Goal: Transaction & Acquisition: Purchase product/service

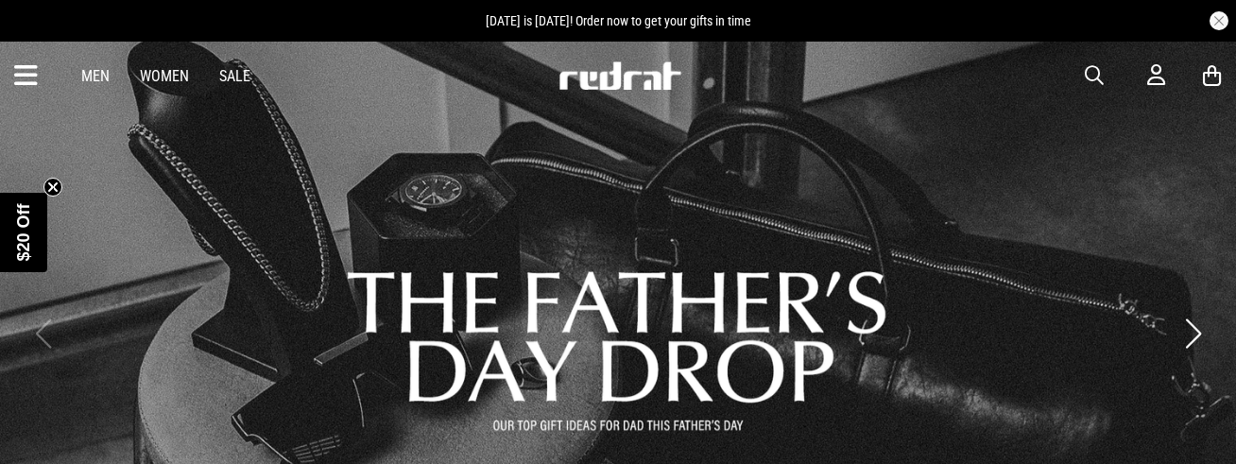
click at [25, 75] on icon at bounding box center [26, 75] width 24 height 31
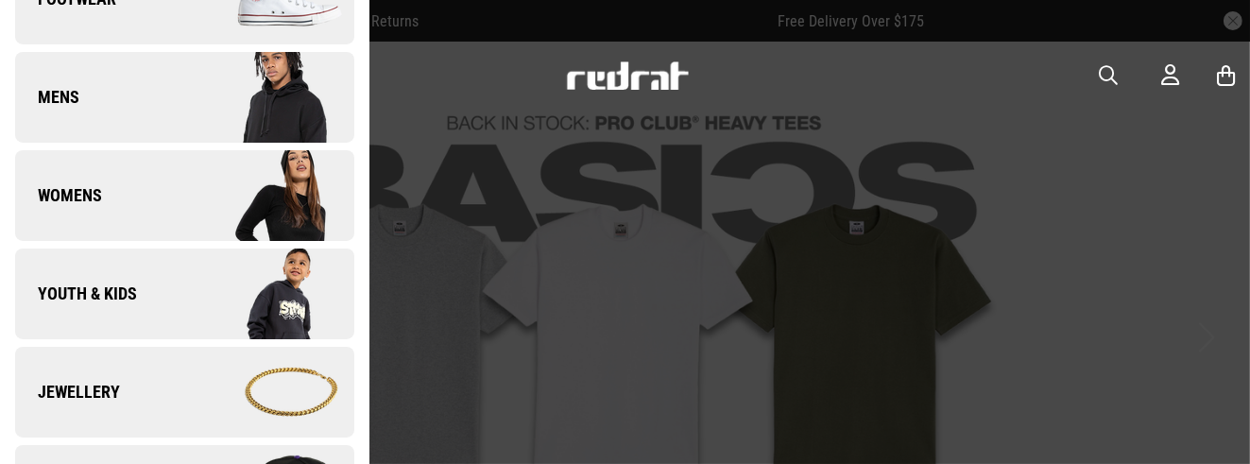
scroll to position [378, 0]
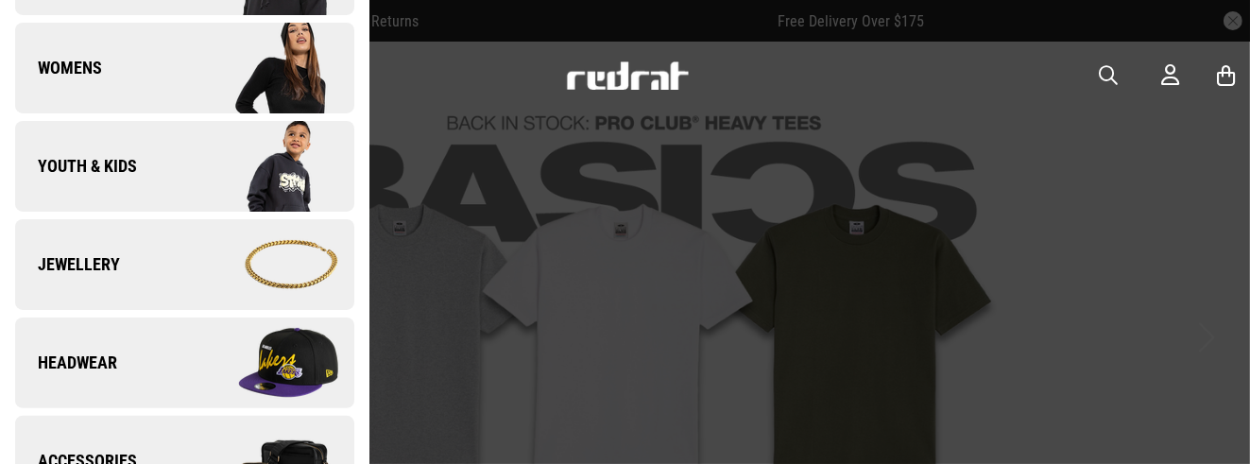
click at [175, 164] on link "Youth & Kids" at bounding box center [184, 166] width 339 height 91
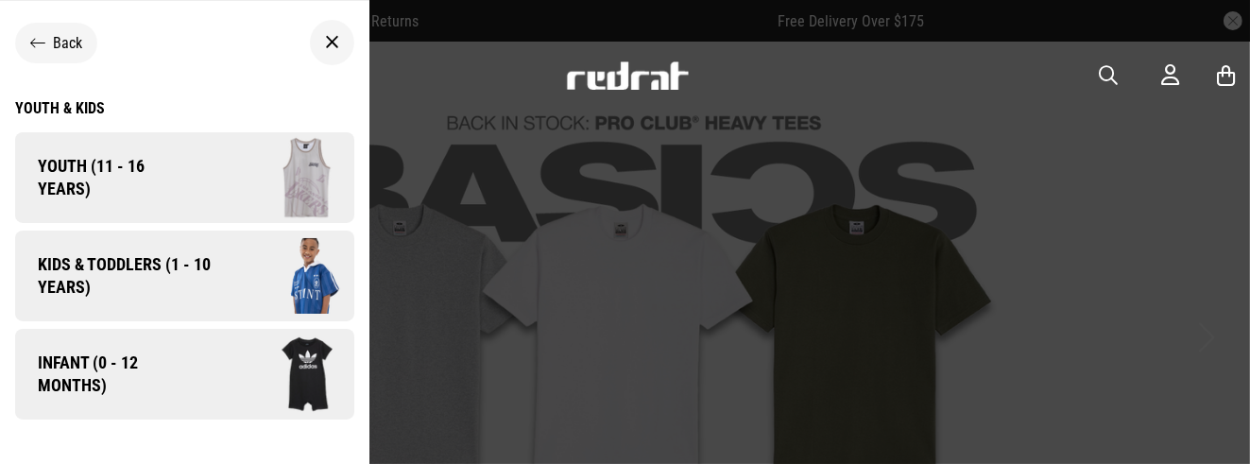
scroll to position [0, 0]
click at [174, 267] on span "Kids & Toddlers (1 - 10 years)" at bounding box center [117, 275] width 205 height 45
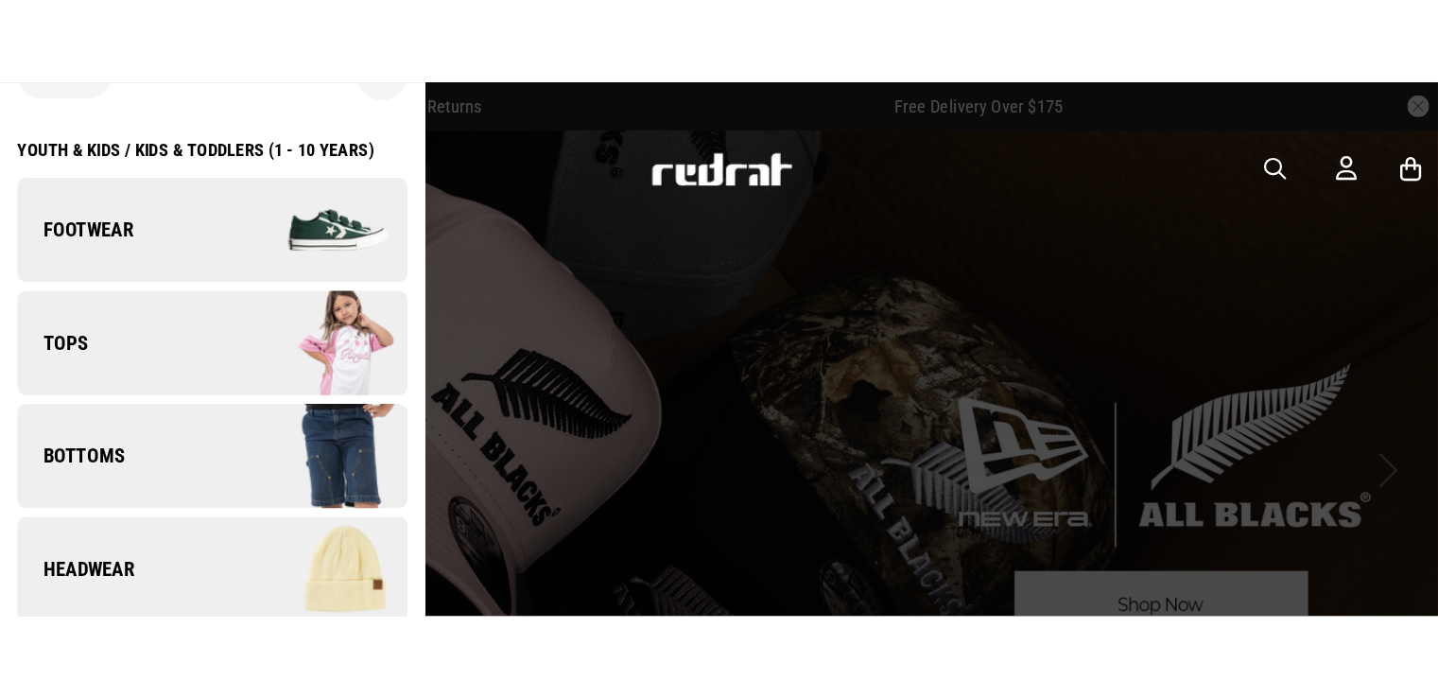
scroll to position [76, 0]
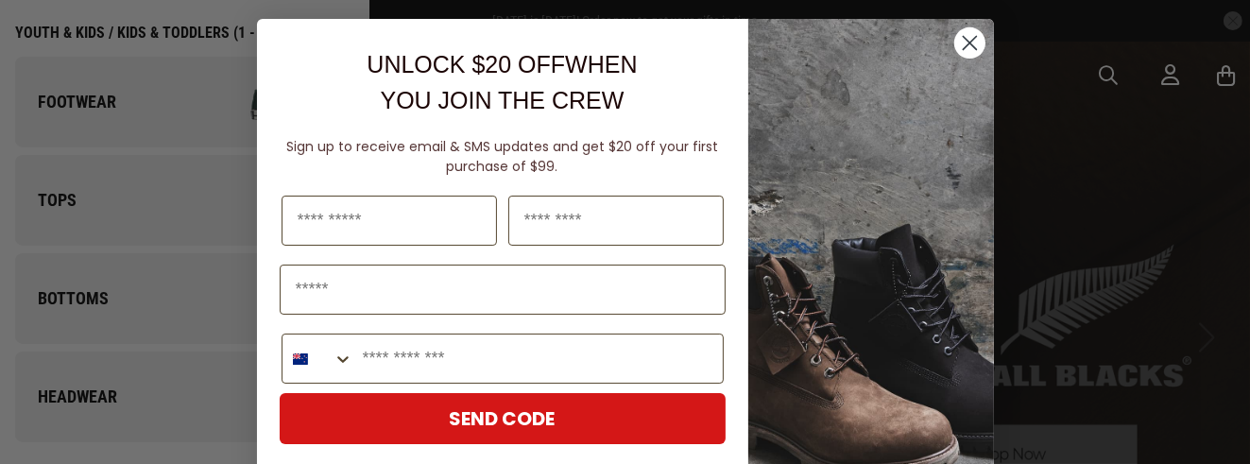
click at [942, 43] on circle "Close dialog" at bounding box center [969, 42] width 31 height 31
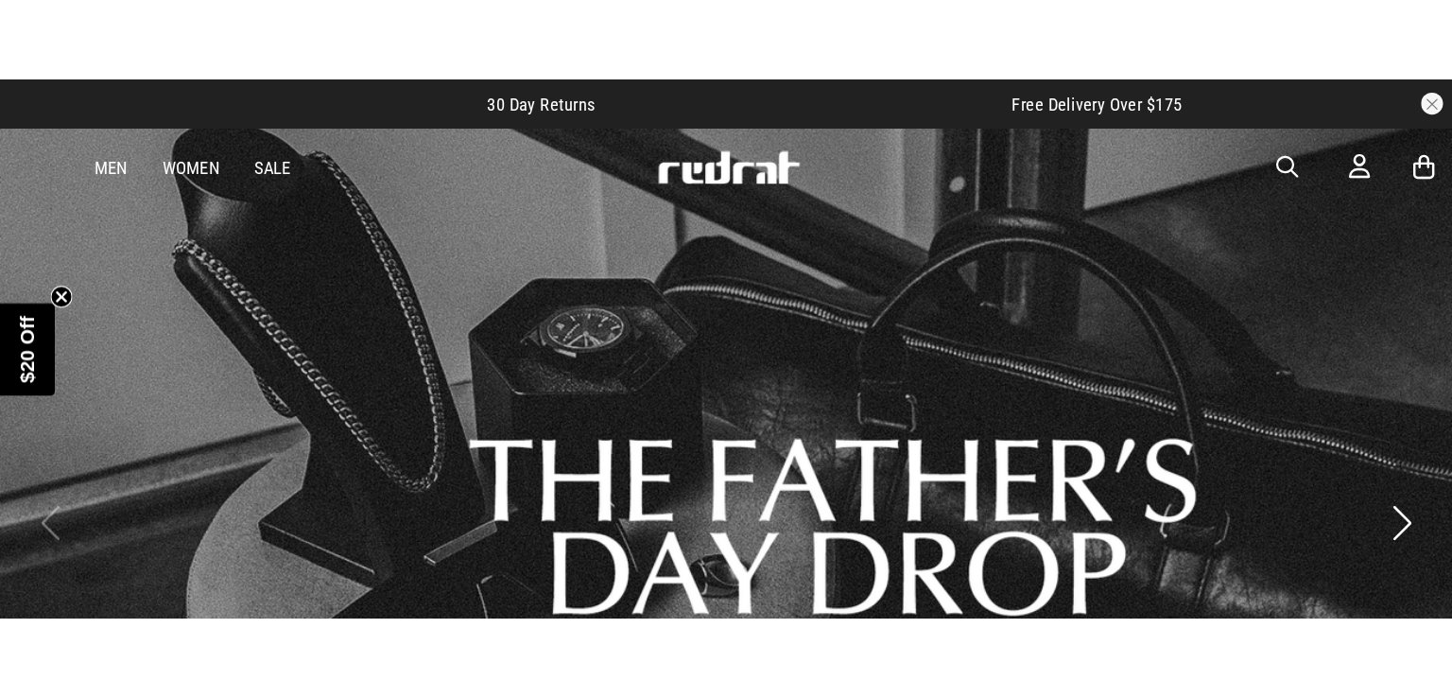
scroll to position [15, 0]
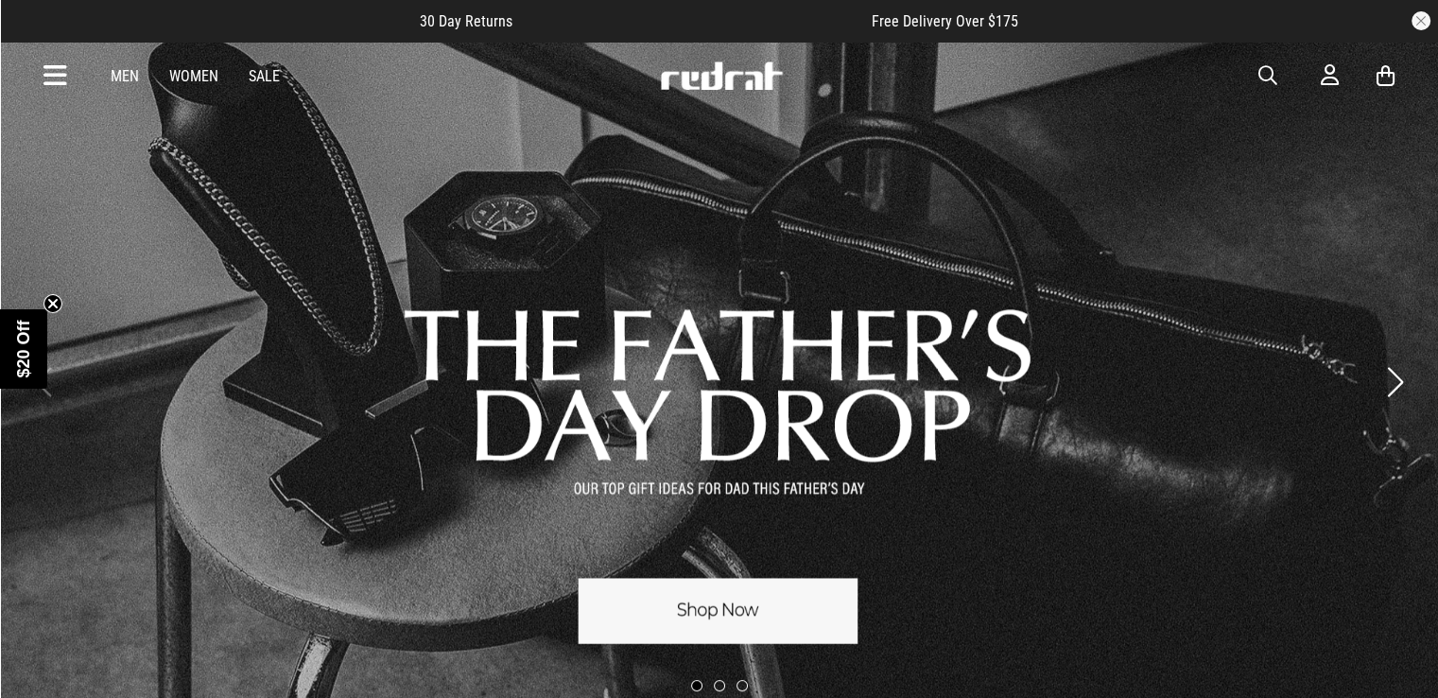
click at [59, 75] on icon at bounding box center [55, 75] width 24 height 31
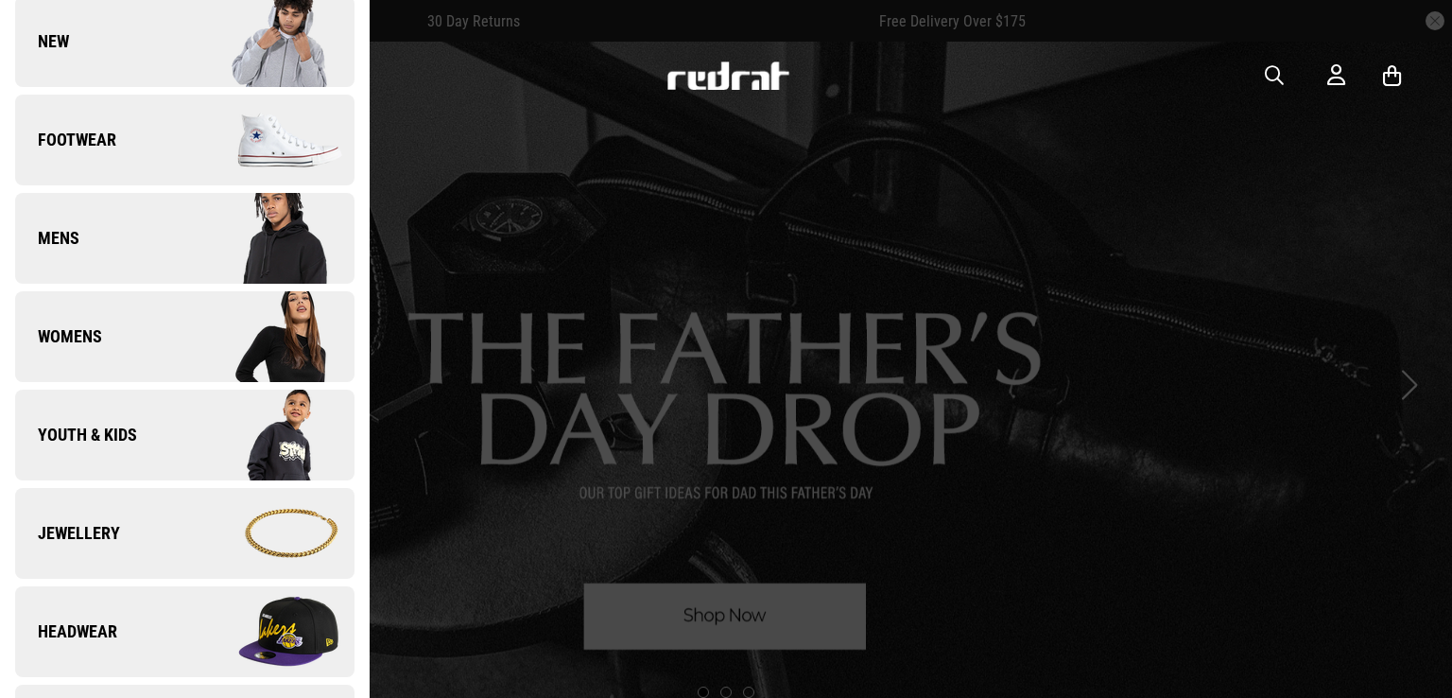
scroll to position [378, 0]
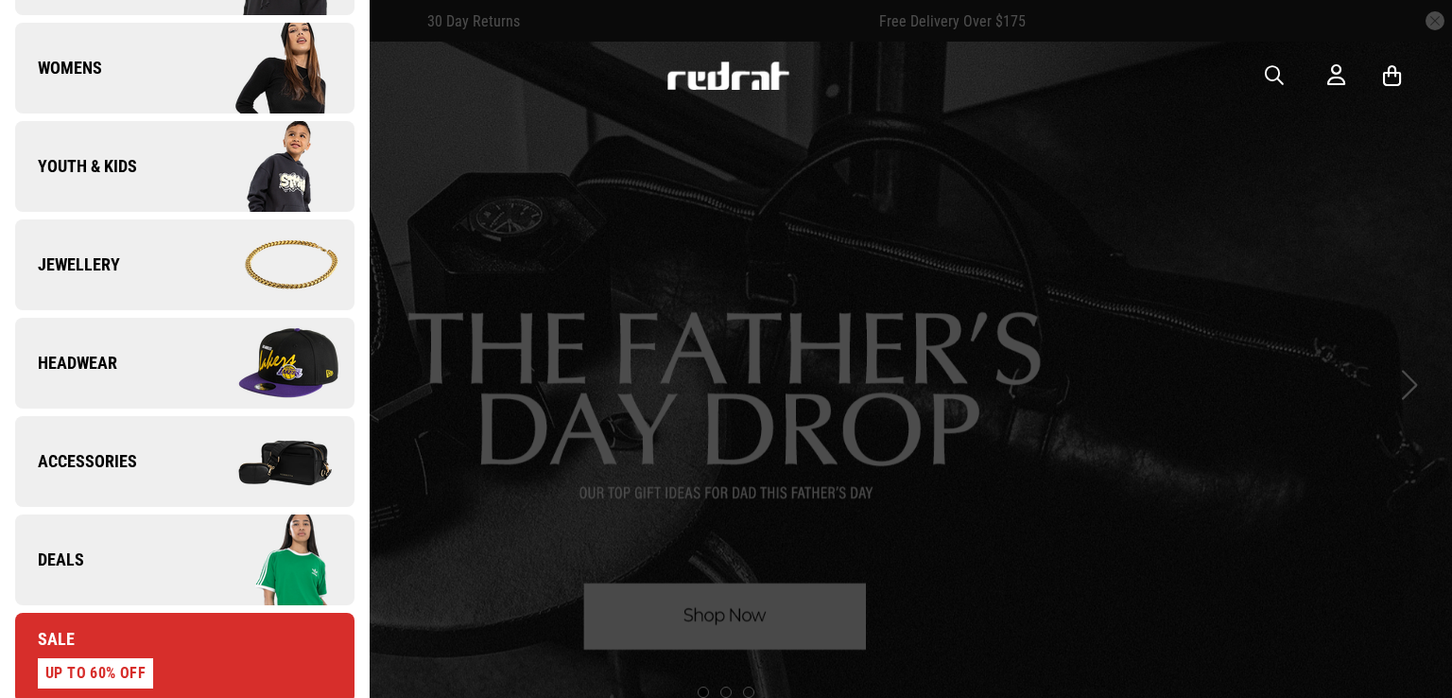
click at [176, 171] on link "Youth & Kids" at bounding box center [184, 166] width 339 height 91
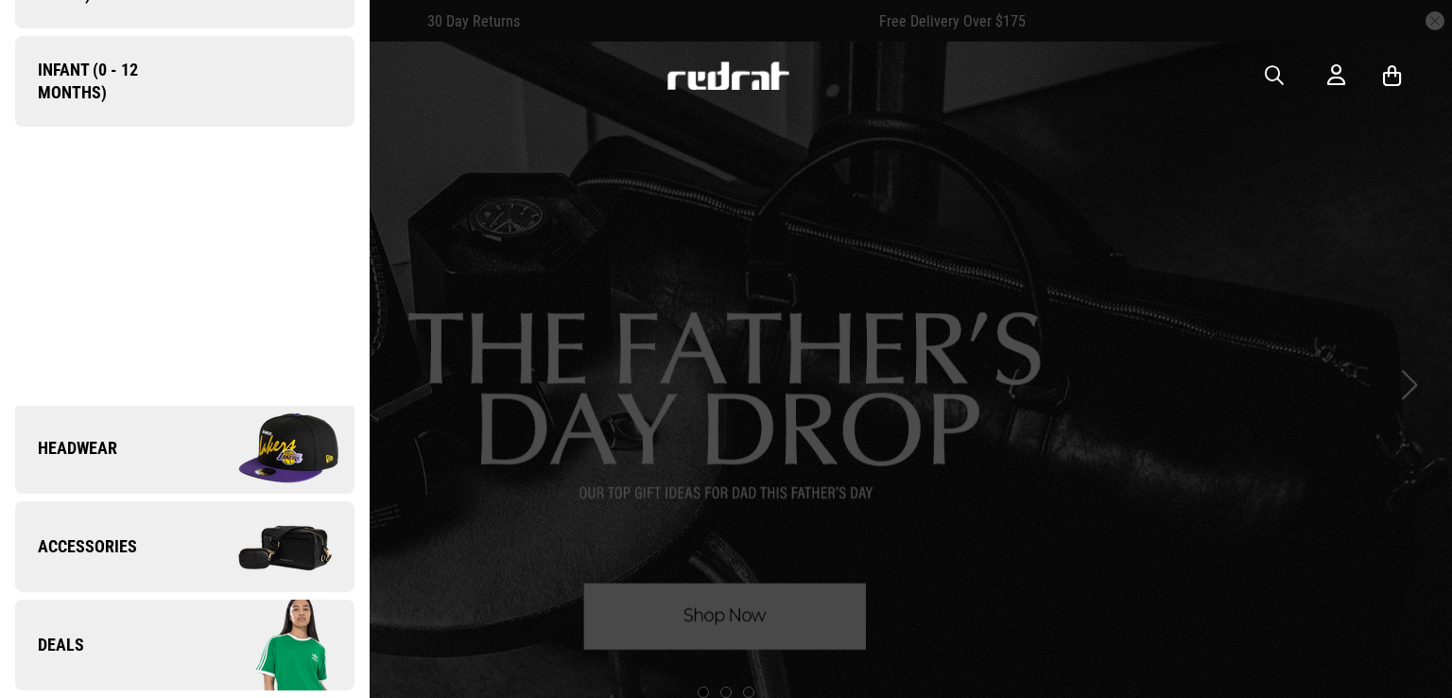
scroll to position [0, 0]
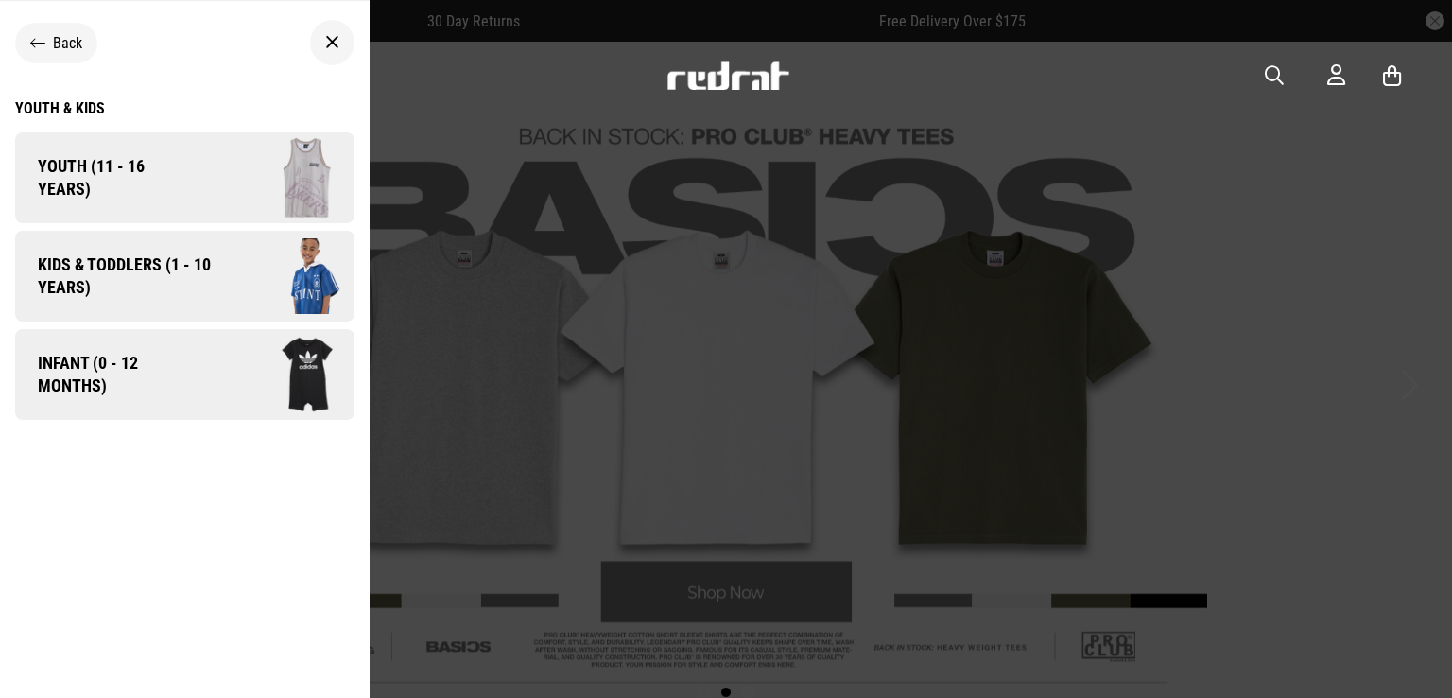
click at [205, 277] on span "Kids & Toddlers (1 - 10 years)" at bounding box center [117, 275] width 205 height 45
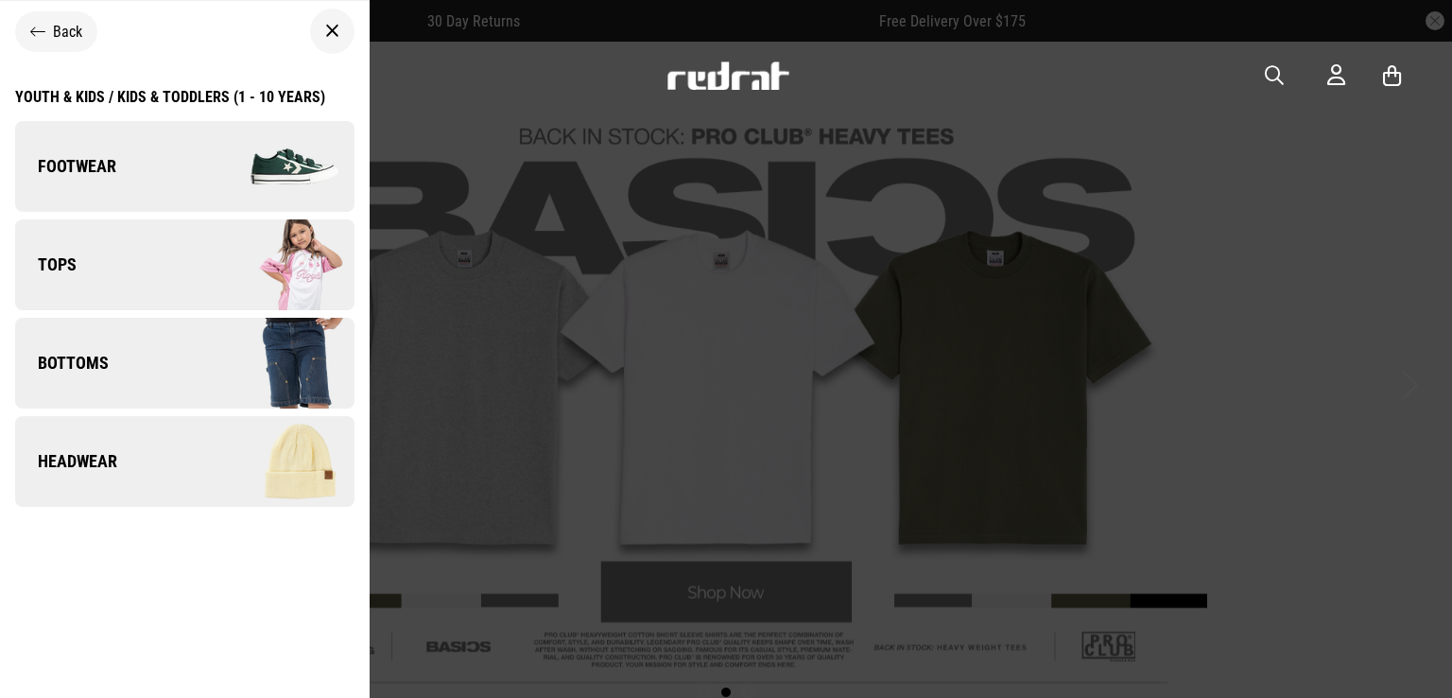
scroll to position [15, 0]
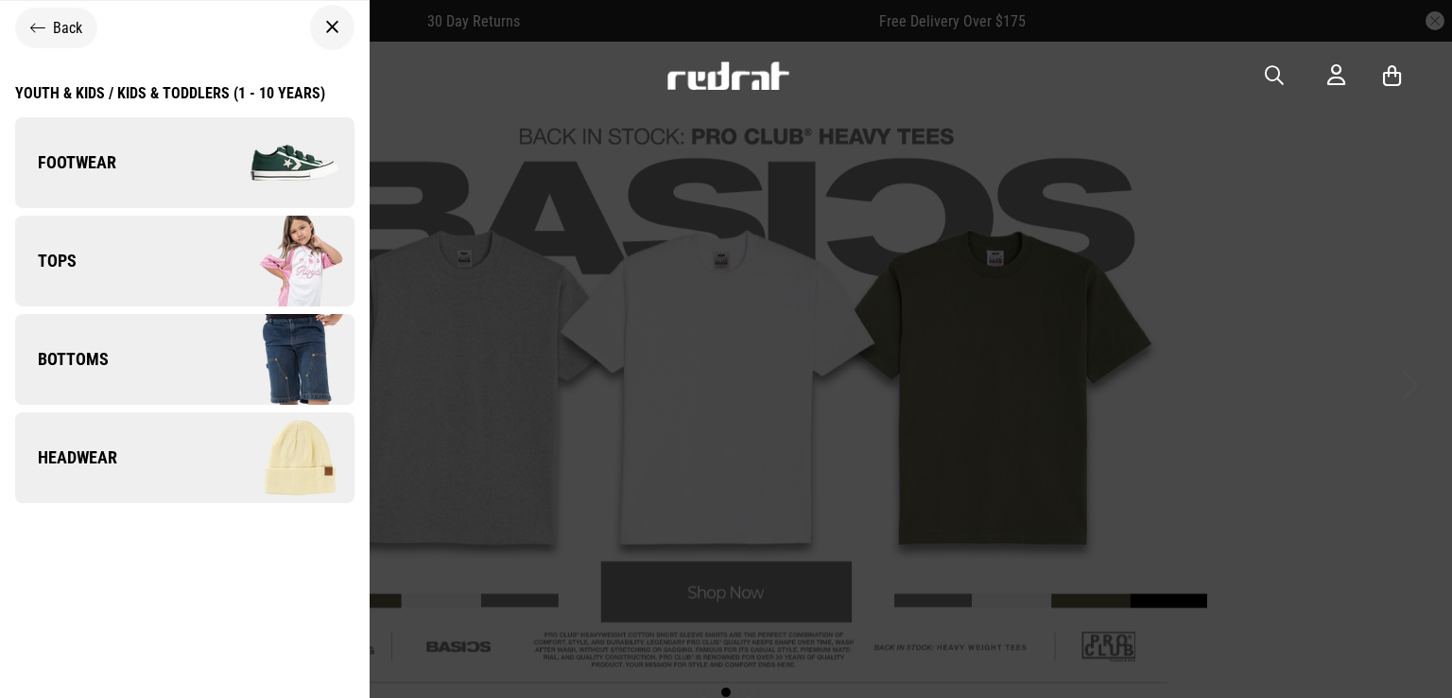
click at [186, 267] on img at bounding box center [268, 261] width 169 height 95
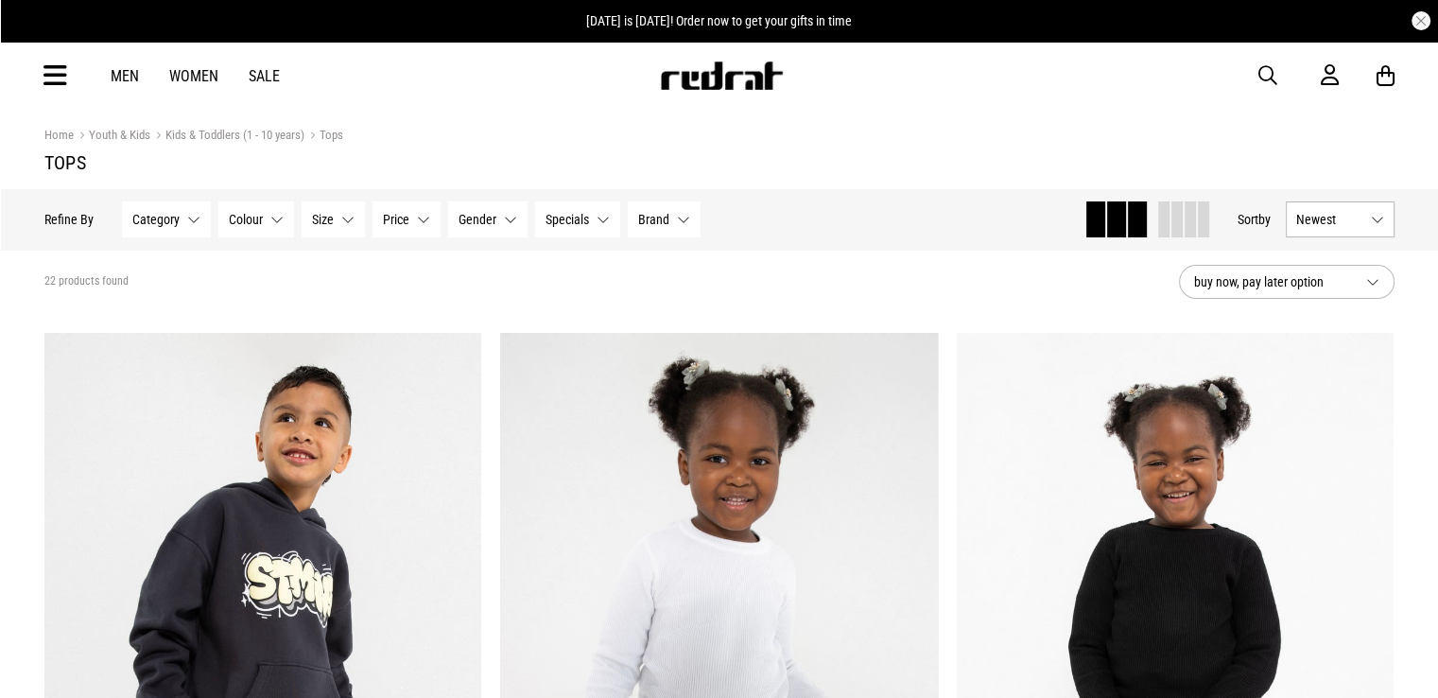
click at [348, 216] on button "Size None selected" at bounding box center [333, 219] width 63 height 36
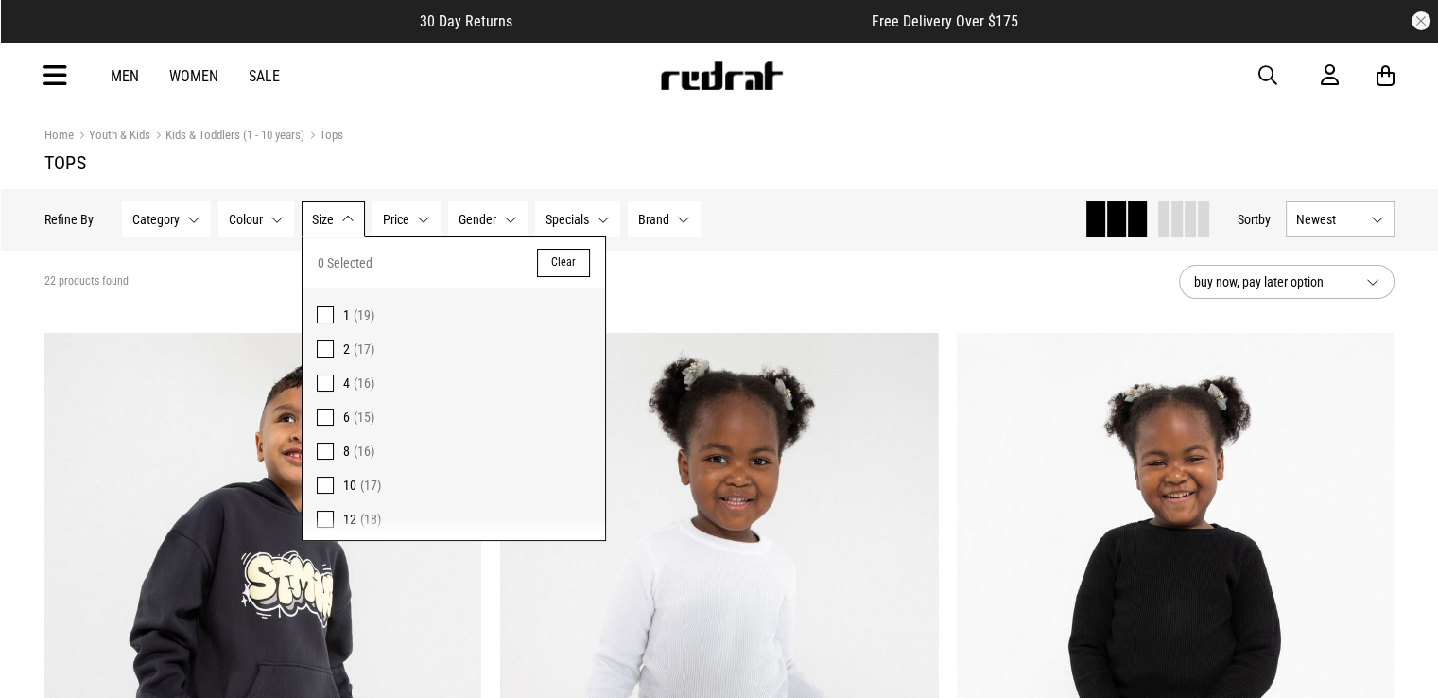
click at [325, 443] on span at bounding box center [325, 450] width 17 height 17
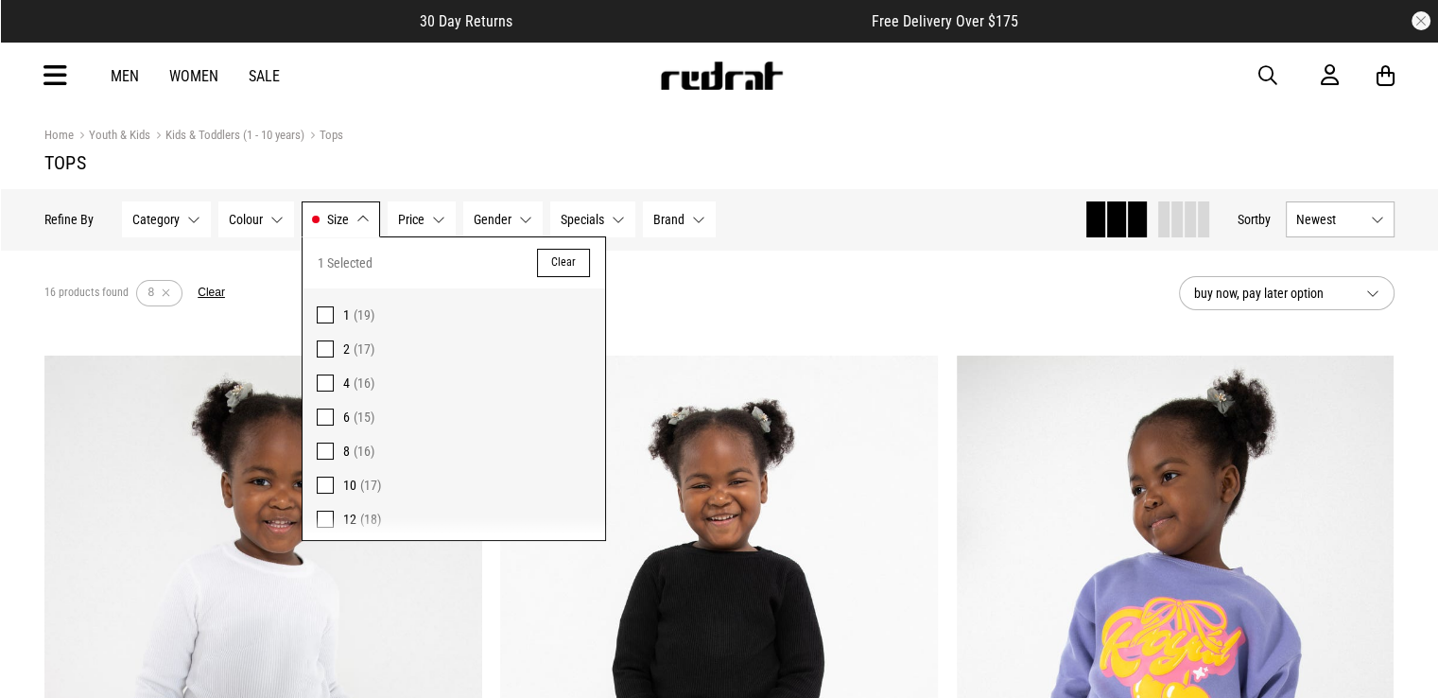
click at [748, 279] on div "16 products found Active Filters 8 Clear" at bounding box center [603, 293] width 1119 height 57
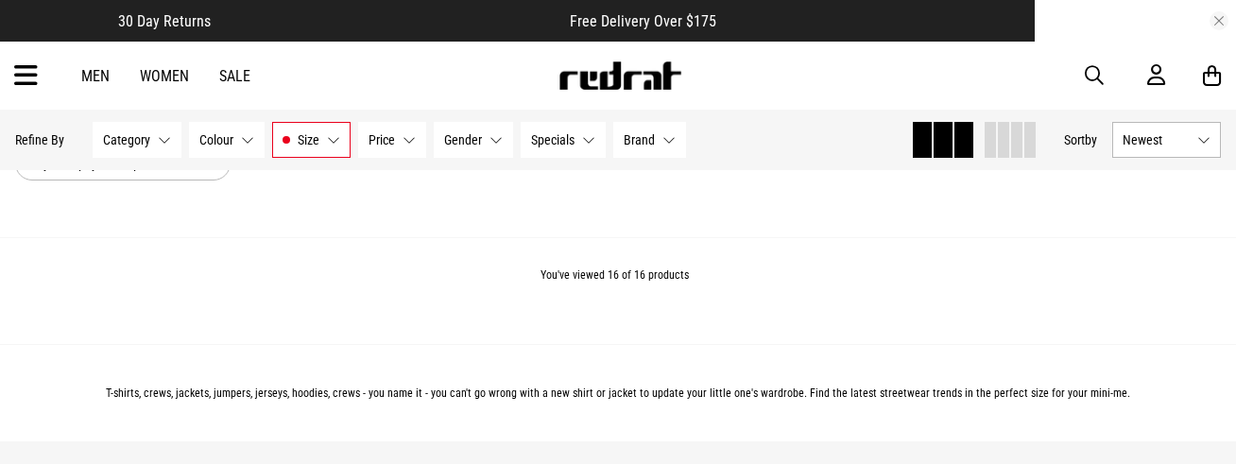
scroll to position [3915, 0]
